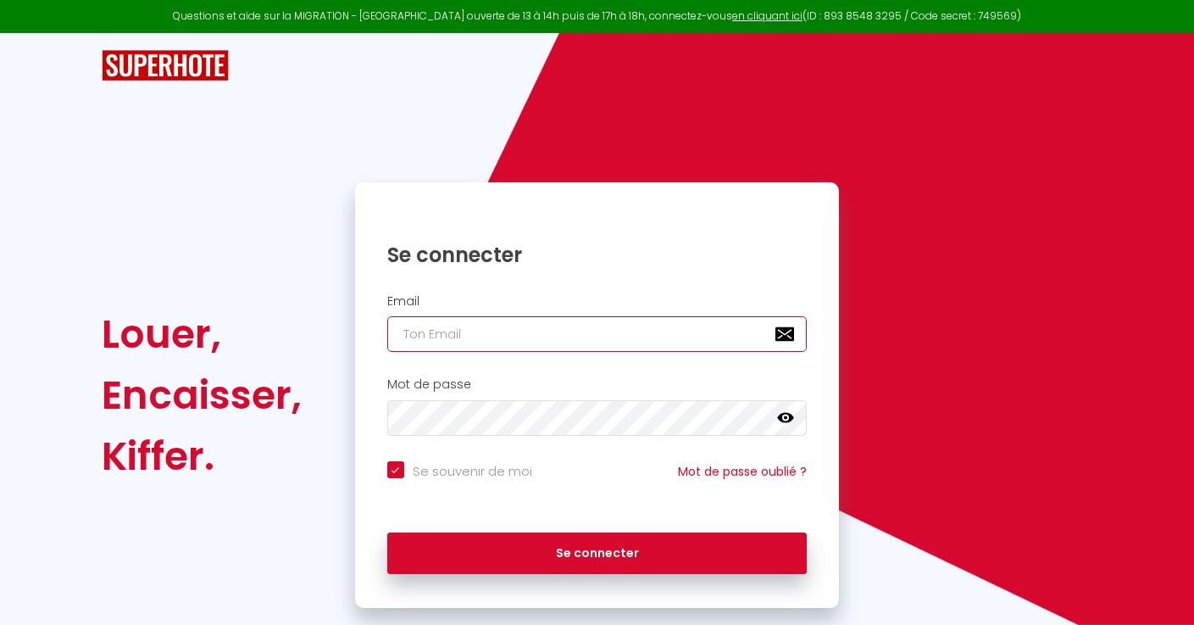
type input "[EMAIL_ADDRESS][DOMAIN_NAME]"
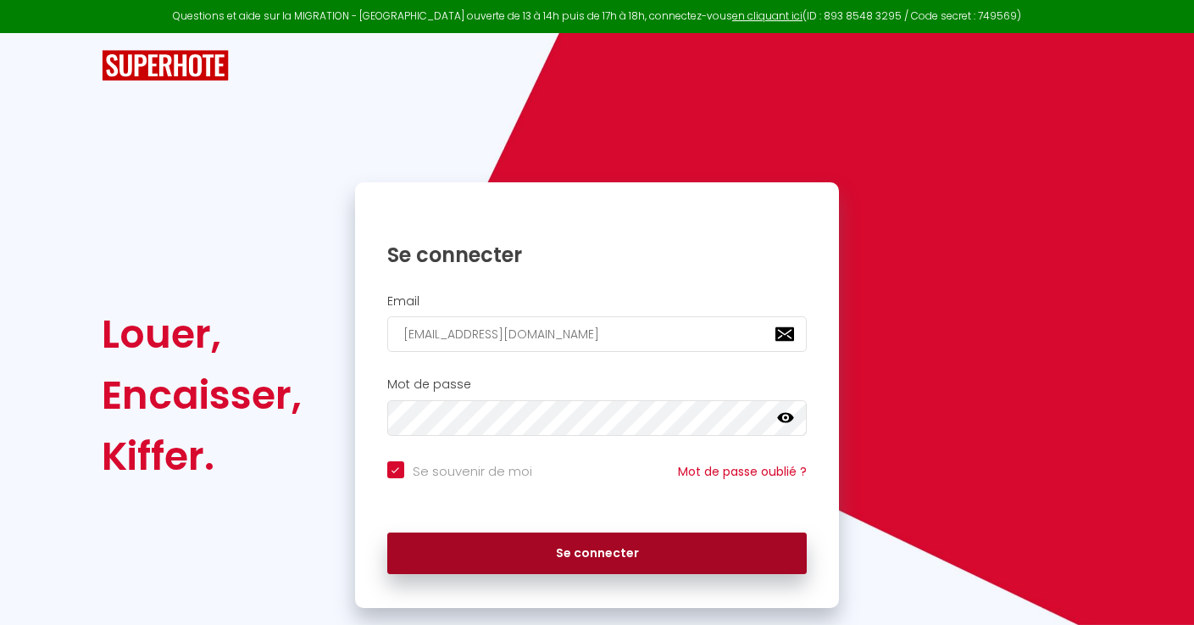
click at [618, 564] on button "Se connecter" at bounding box center [597, 553] width 420 height 42
checkbox input "true"
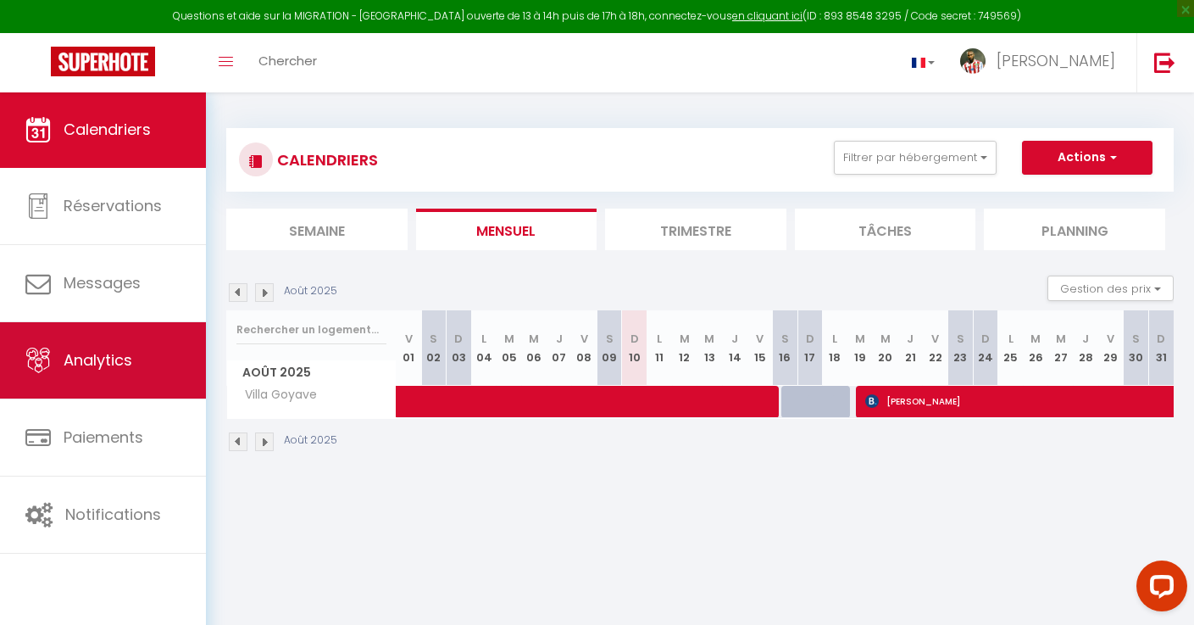
click at [120, 353] on span "Analytics" at bounding box center [98, 359] width 69 height 21
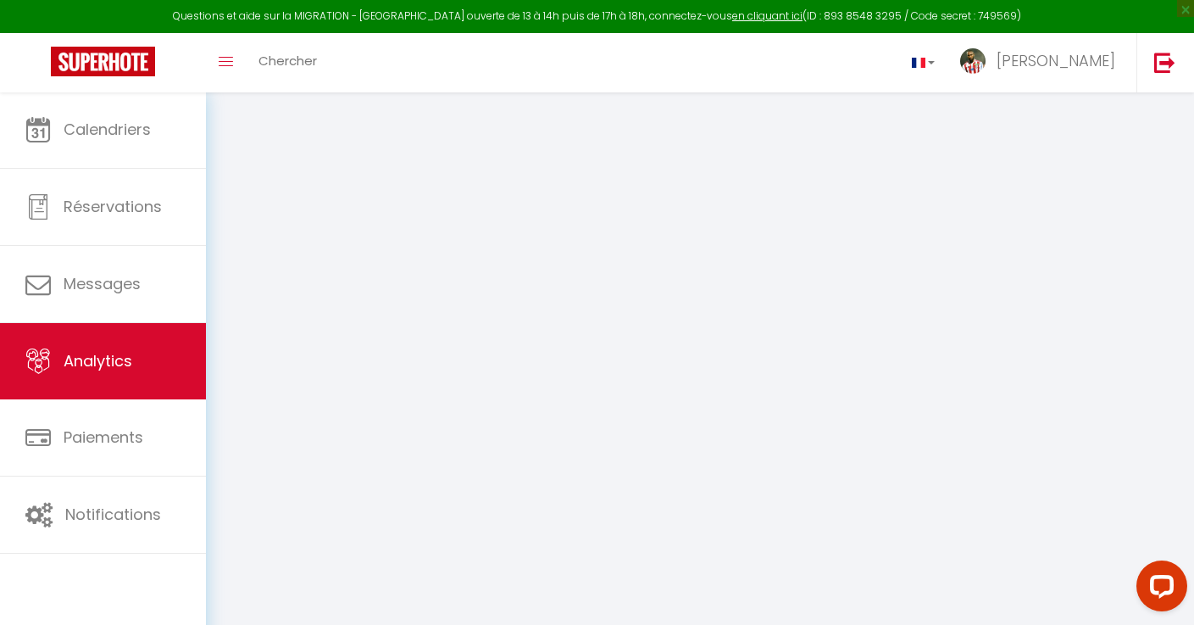
select select "2025"
select select "8"
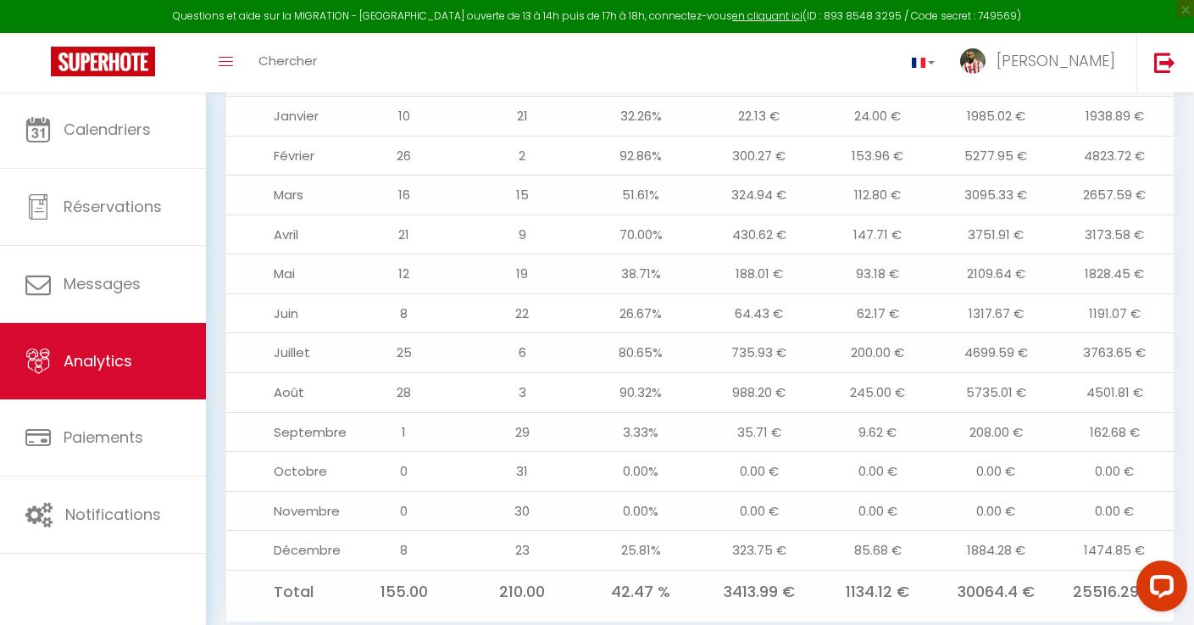
scroll to position [1816, 0]
